Goal: Transaction & Acquisition: Download file/media

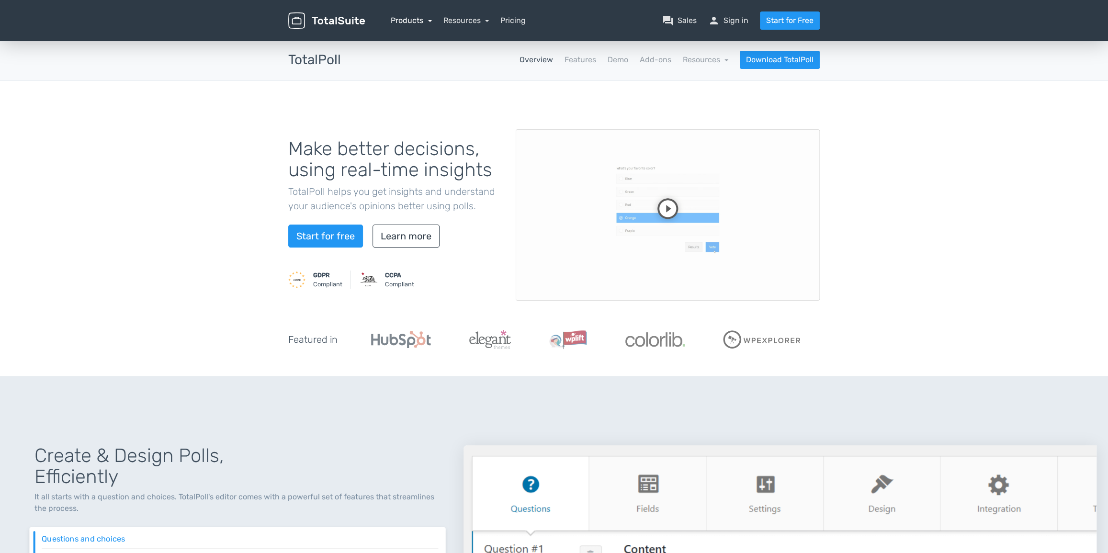
click at [404, 22] on link "Products" at bounding box center [411, 20] width 41 height 9
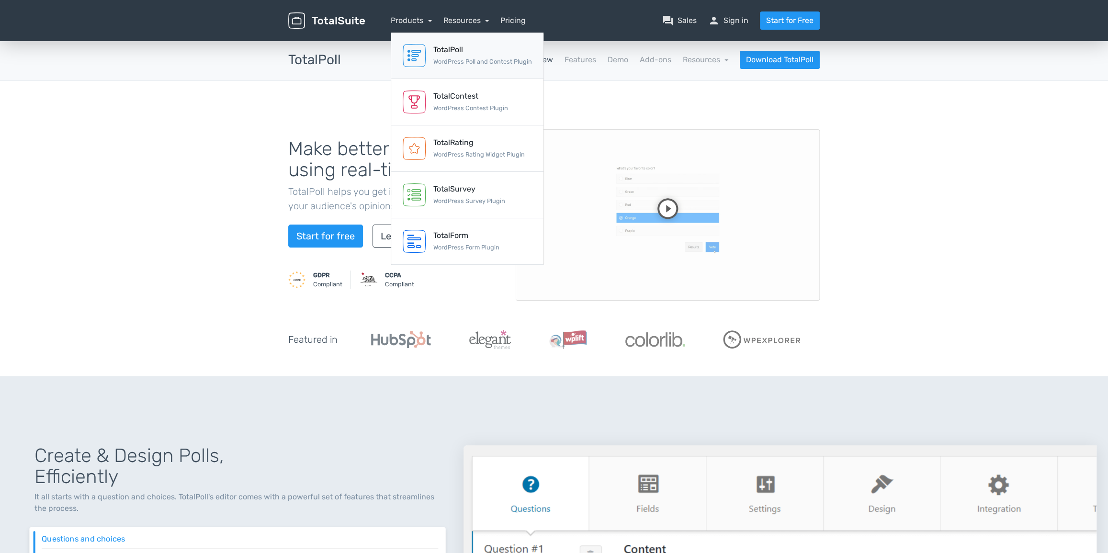
click at [448, 52] on div "TotalPoll" at bounding box center [482, 49] width 99 height 11
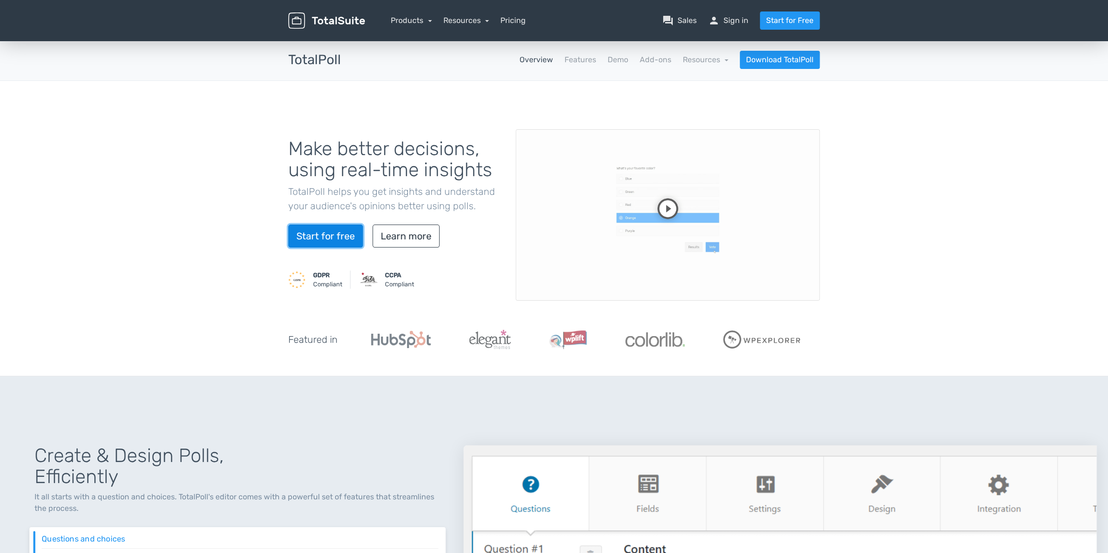
click at [313, 236] on link "Start for free" at bounding box center [325, 236] width 75 height 23
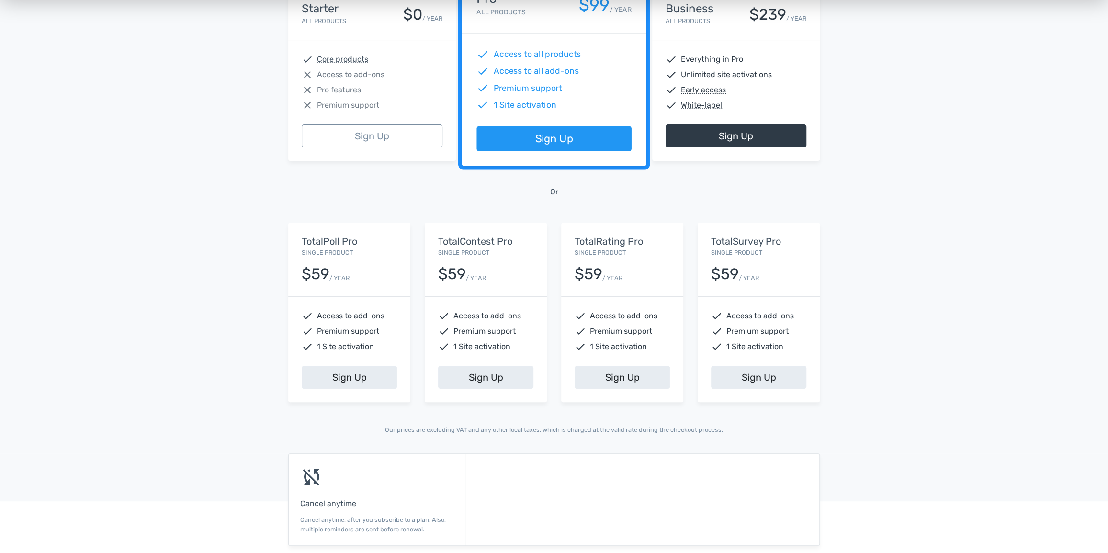
scroll to position [217, 0]
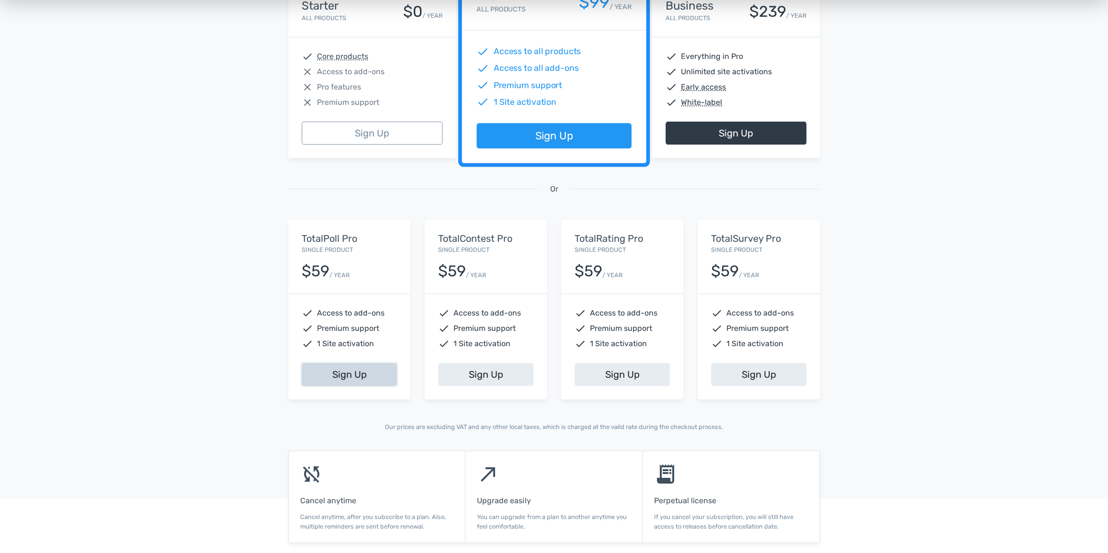
click at [340, 378] on link "Sign Up" at bounding box center [349, 374] width 95 height 23
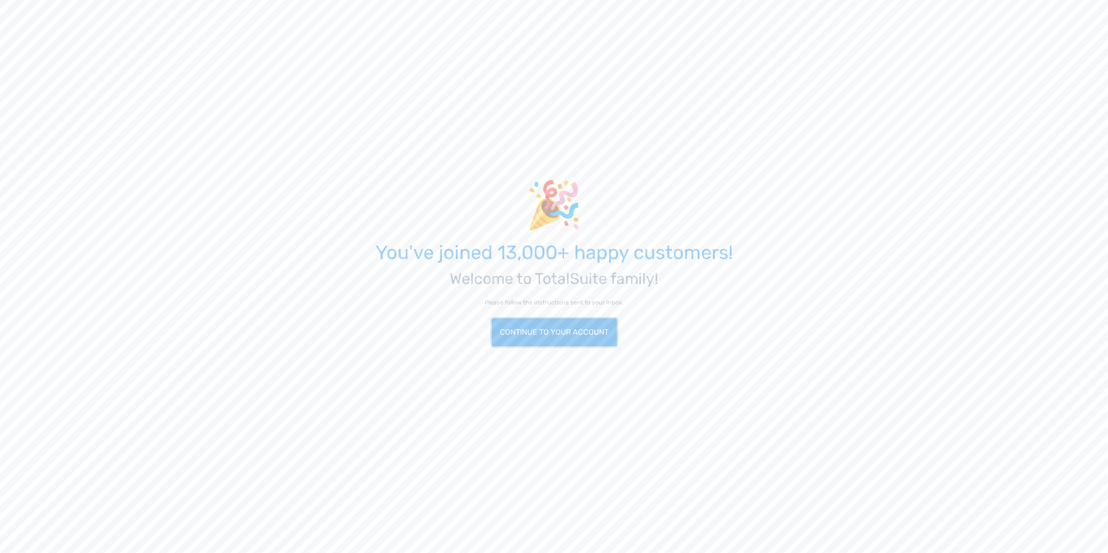
click at [554, 327] on link "Continue to your account" at bounding box center [554, 332] width 125 height 28
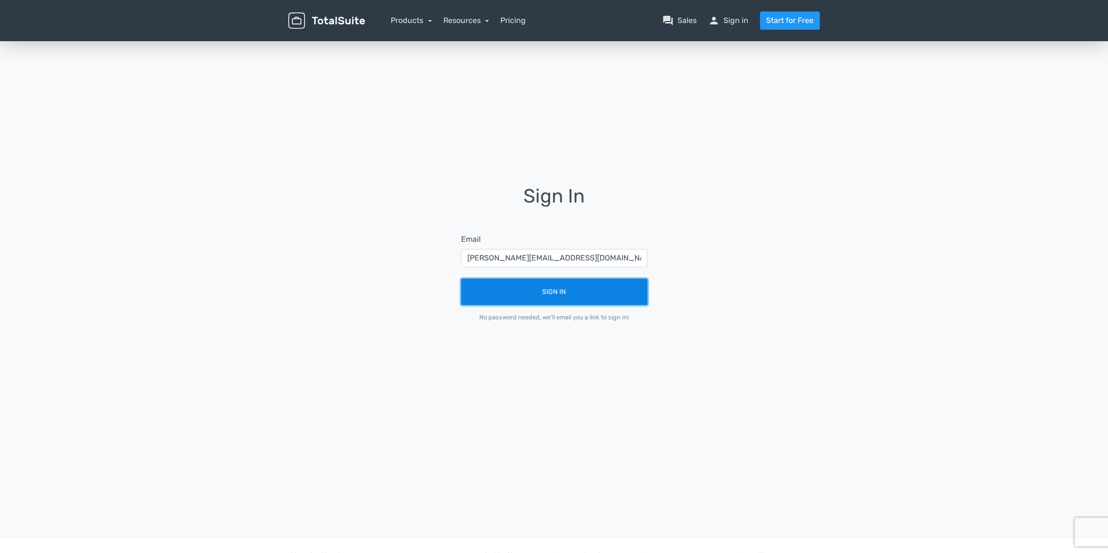
click at [556, 290] on button "Sign In" at bounding box center [554, 292] width 186 height 26
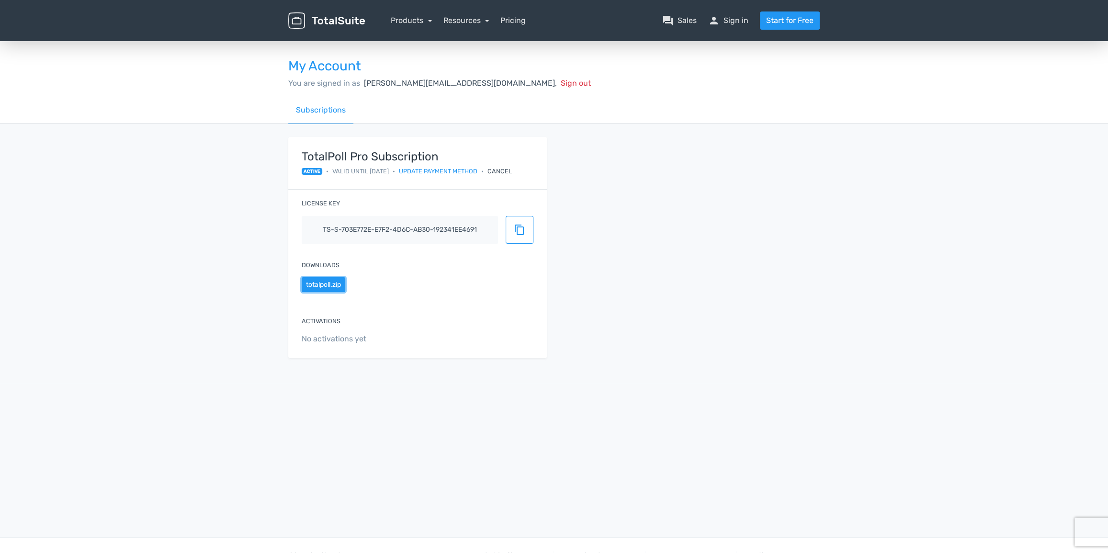
click at [321, 287] on button "totalpoll.zip" at bounding box center [324, 284] width 44 height 15
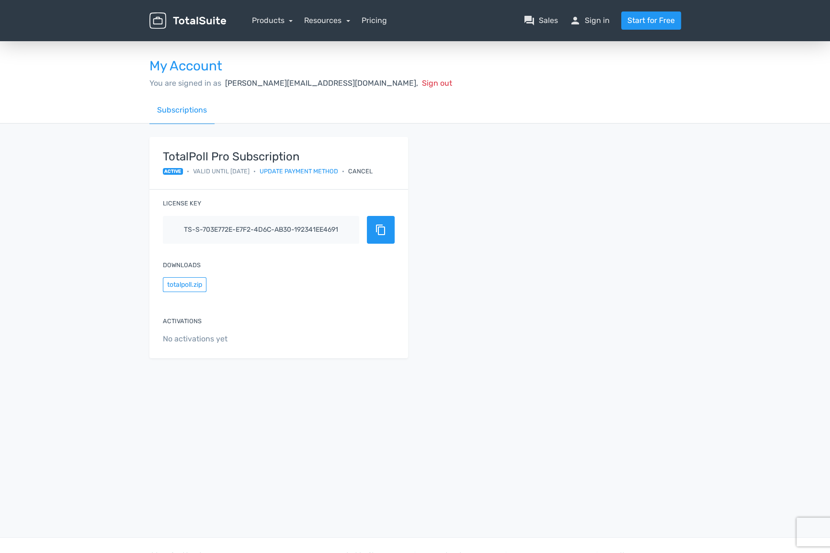
click at [385, 234] on span "content_copy" at bounding box center [380, 229] width 11 height 11
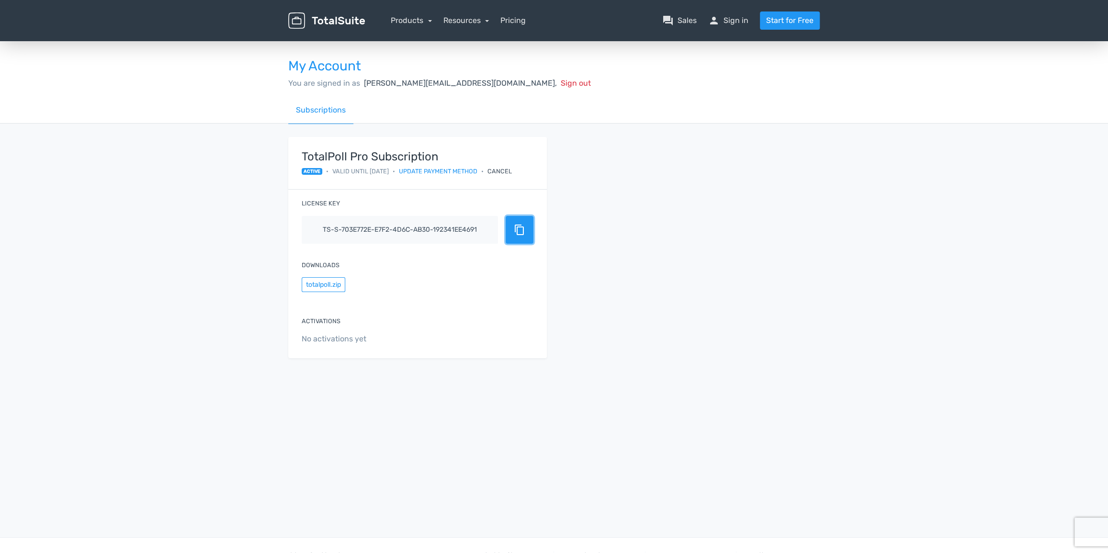
click at [522, 229] on span "content_copy" at bounding box center [519, 229] width 11 height 11
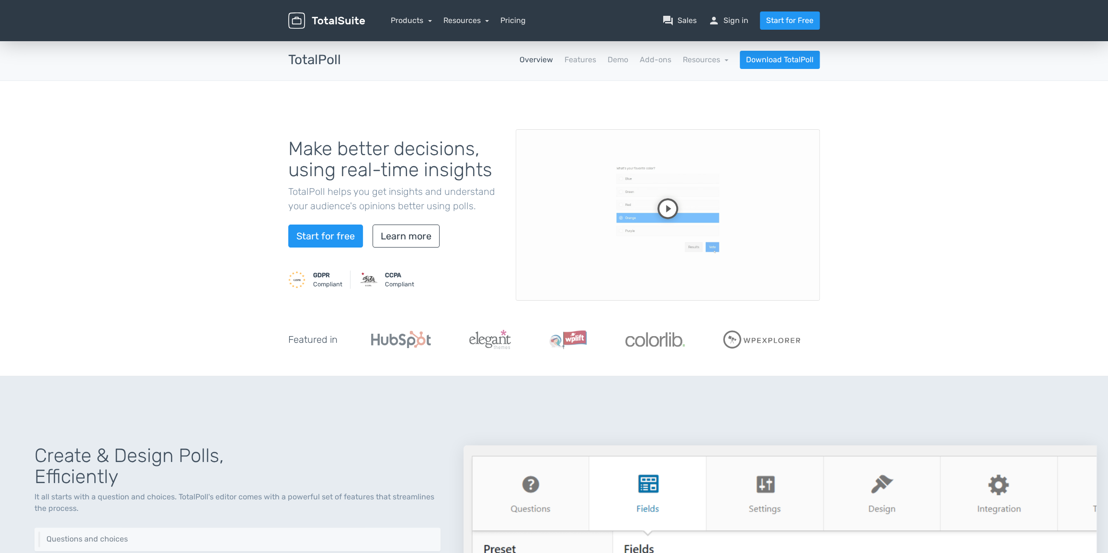
click at [672, 210] on video at bounding box center [668, 214] width 304 height 171
click at [633, 240] on video at bounding box center [668, 214] width 304 height 171
click at [646, 222] on video at bounding box center [668, 214] width 304 height 171
